Goal: Task Accomplishment & Management: Use online tool/utility

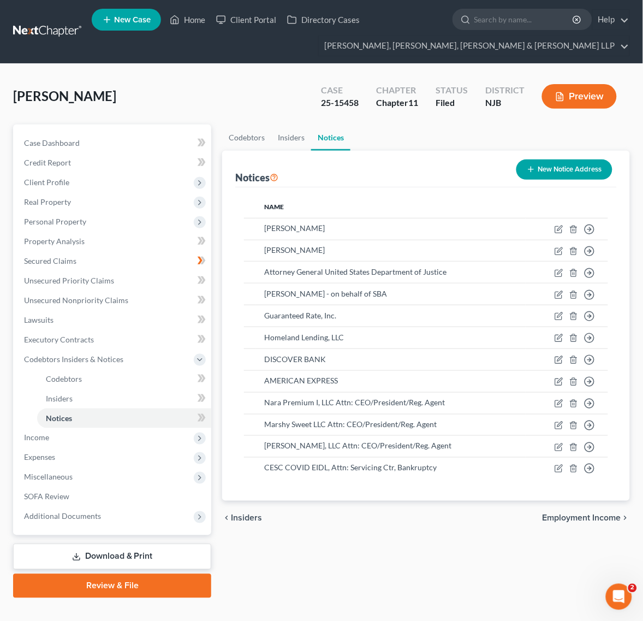
click at [53, 16] on nav "Home New Case Client Portal Directory Cases Scura Wigfield, [PERSON_NAME], [PER…" at bounding box center [321, 31] width 643 height 63
click at [28, 36] on link at bounding box center [48, 32] width 70 height 20
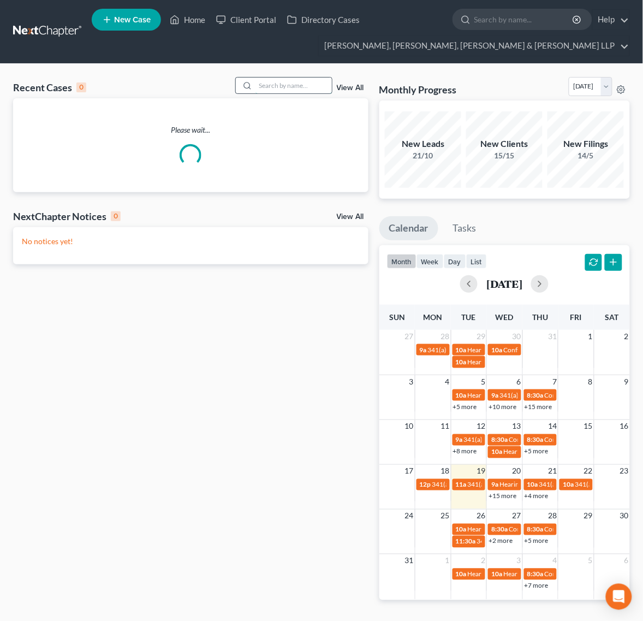
click at [274, 87] on input "search" at bounding box center [294, 86] width 76 height 16
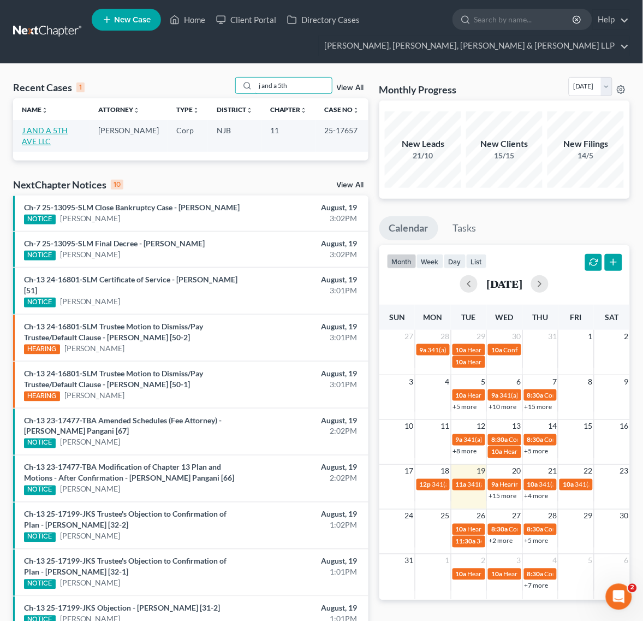
type input "j and a 5th"
click at [52, 134] on link "J AND A 5TH AVE LLC" at bounding box center [45, 136] width 46 height 20
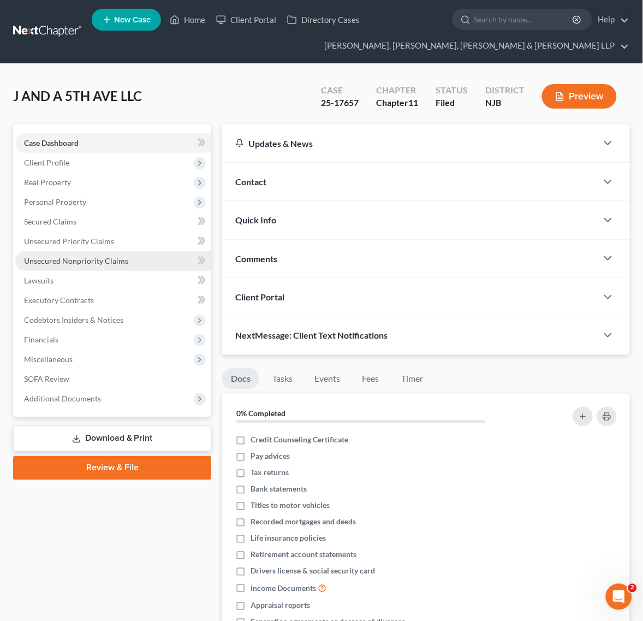
click at [121, 256] on span "Unsecured Nonpriority Claims" at bounding box center [76, 260] width 104 height 9
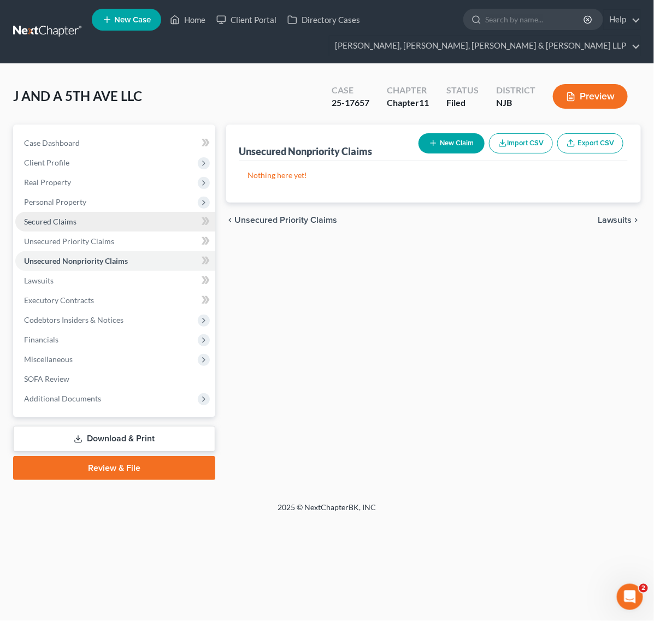
click at [135, 229] on link "Secured Claims" at bounding box center [115, 222] width 200 height 20
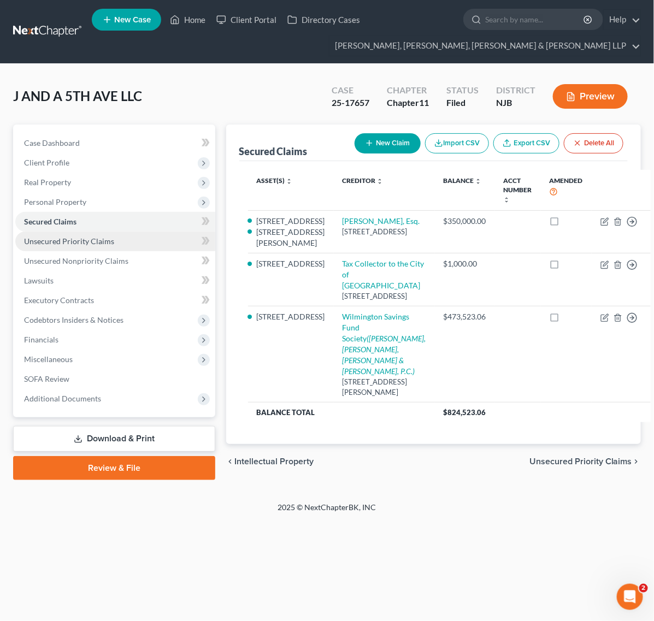
click at [134, 232] on link "Unsecured Priority Claims" at bounding box center [115, 242] width 200 height 20
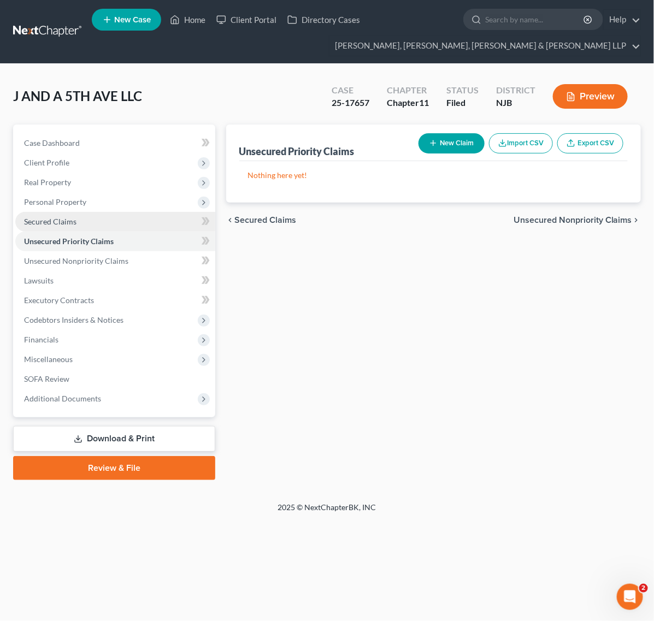
click at [134, 219] on link "Secured Claims" at bounding box center [115, 222] width 200 height 20
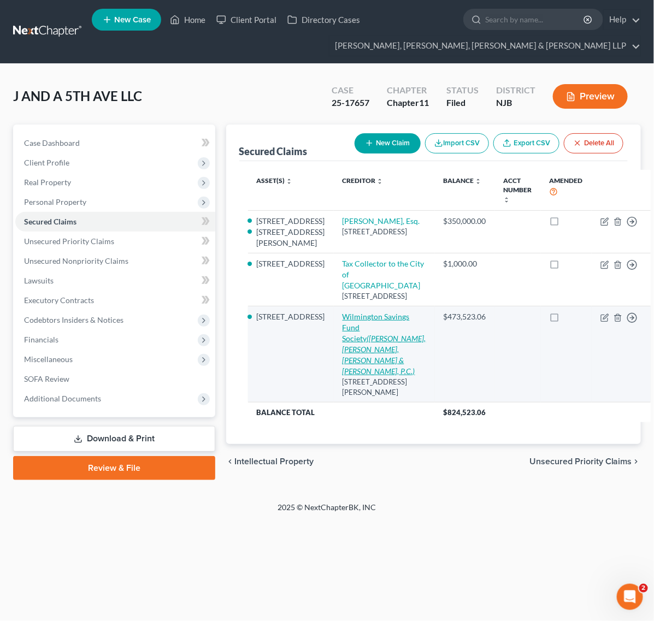
click at [345, 371] on link "Wilmington Savings Fund Society (Fein, Such, Kahn & Shepard, P.C.)" at bounding box center [384, 344] width 84 height 64
select select "46"
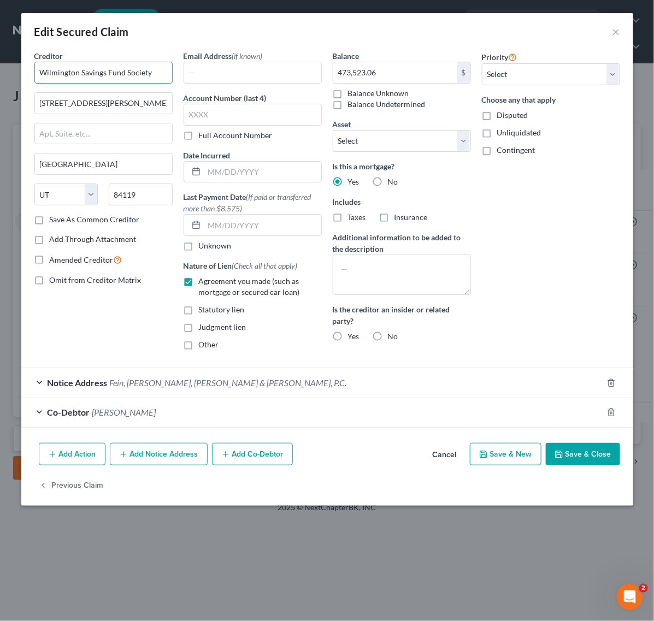
drag, startPoint x: 157, startPoint y: 81, endPoint x: 27, endPoint y: 61, distance: 131.4
click at [27, 61] on div "Creditor * Wilmington Savings Fund Society 317 S Decker Lake Drive Salt Lake Ci…" at bounding box center [327, 244] width 612 height 388
